Goal: Find specific page/section: Find specific page/section

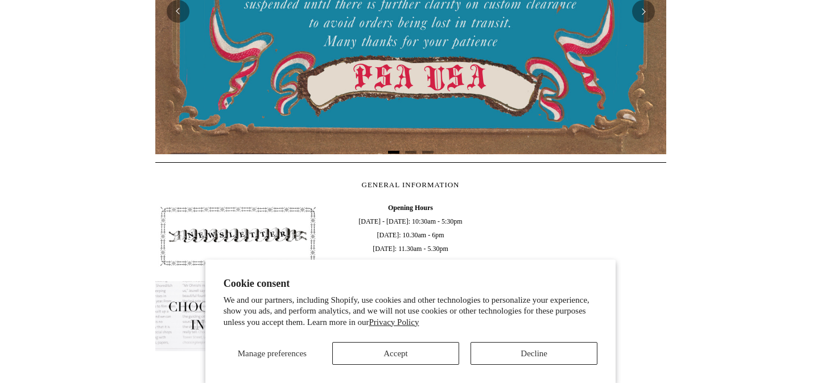
scroll to position [361, 0]
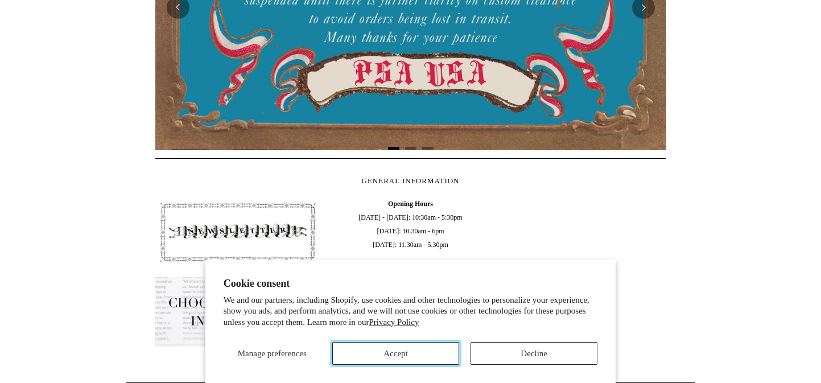
click at [396, 352] on button "Accept" at bounding box center [395, 353] width 127 height 23
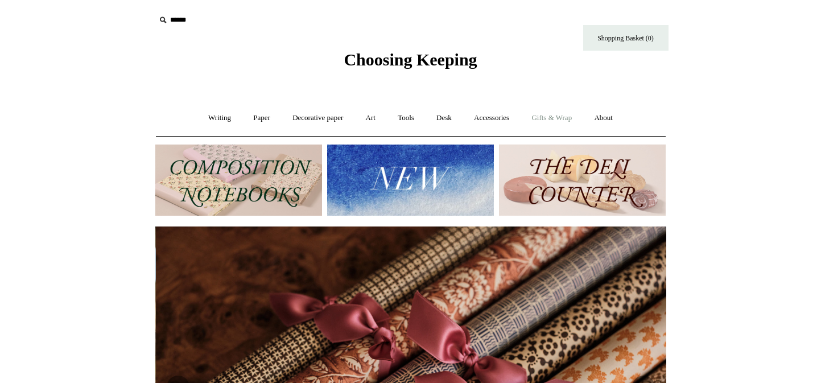
scroll to position [0, 1022]
click at [560, 117] on link "Gifts & Wrap +" at bounding box center [551, 118] width 61 height 30
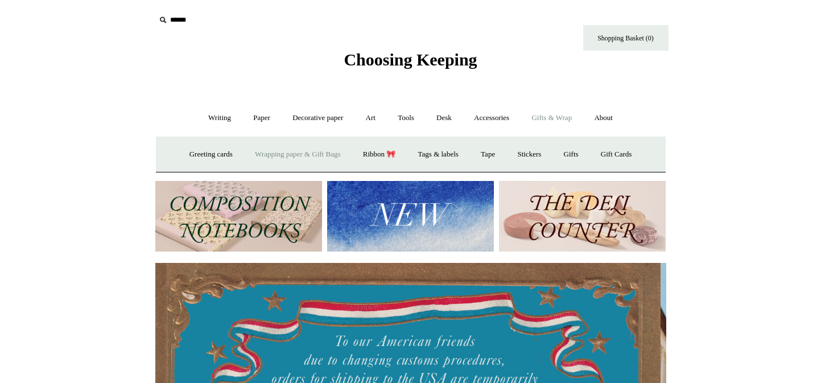
scroll to position [0, 0]
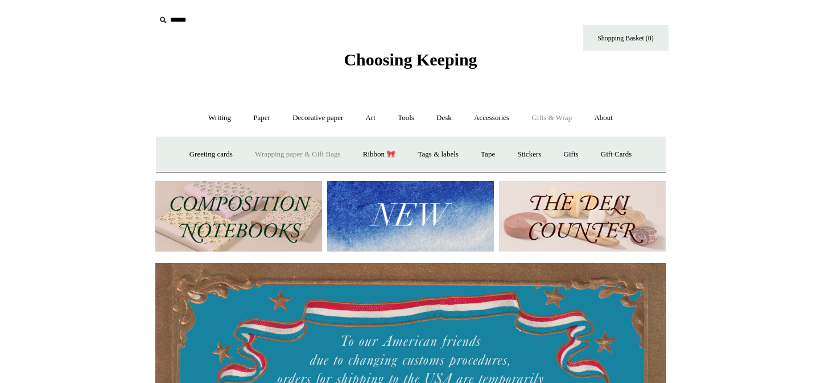
click at [278, 154] on link "Wrapping paper & Gift Bags" at bounding box center [298, 154] width 106 height 30
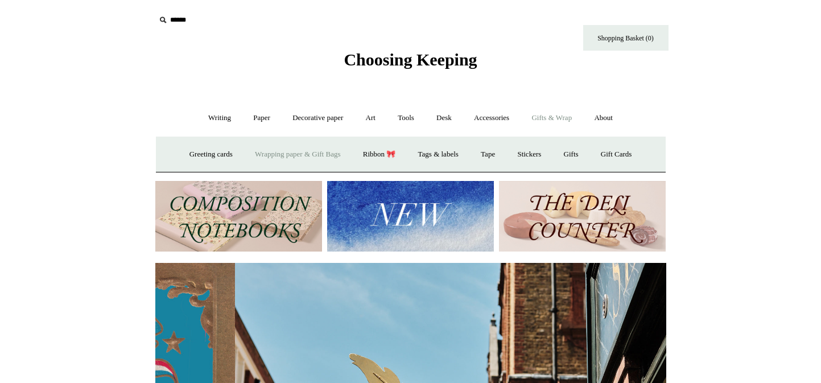
scroll to position [0, 510]
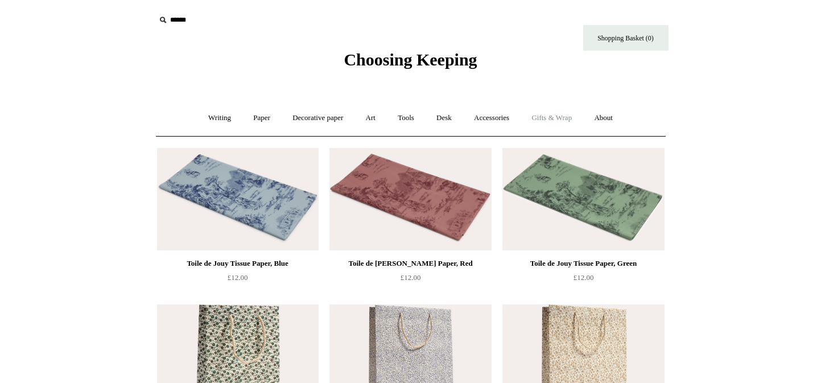
click at [563, 117] on link "Gifts & Wrap +" at bounding box center [551, 118] width 61 height 30
